Goal: Task Accomplishment & Management: Use online tool/utility

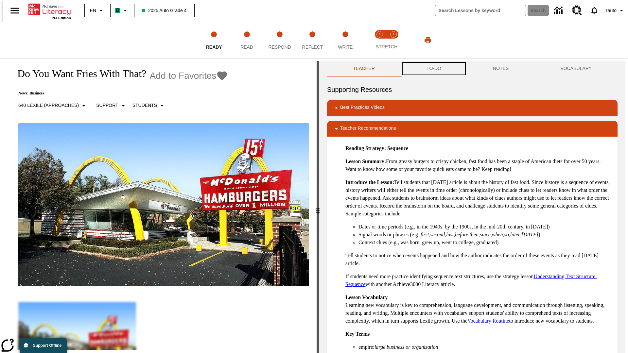
click at [434, 69] on button "TO-DO" at bounding box center [434, 69] width 66 height 16
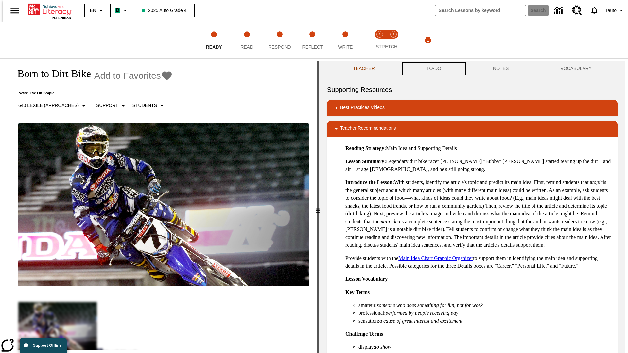
click at [434, 69] on button "TO-DO" at bounding box center [434, 69] width 66 height 16
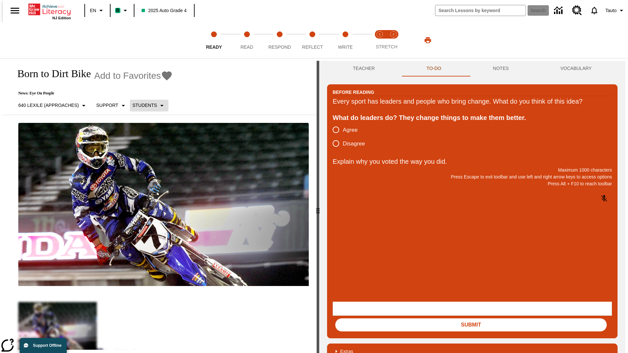
click at [145, 105] on p "Students" at bounding box center [145, 105] width 25 height 7
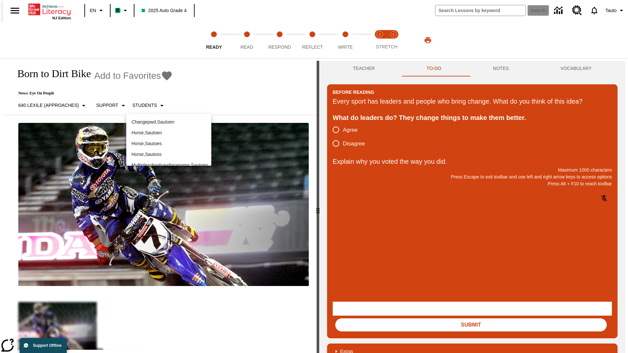
click at [169, 130] on p "Horse , Sautoen" at bounding box center [169, 133] width 75 height 7
